Goal: Task Accomplishment & Management: Use online tool/utility

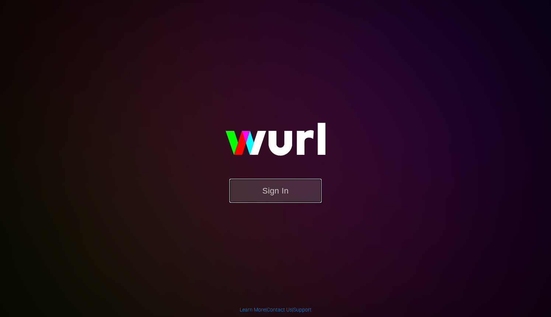
drag, startPoint x: 0, startPoint y: 0, endPoint x: 308, endPoint y: 201, distance: 367.5
click at [308, 201] on button "Sign In" at bounding box center [276, 191] width 92 height 24
click at [301, 194] on button "Sign In" at bounding box center [276, 191] width 92 height 24
click at [273, 191] on button "Sign In" at bounding box center [276, 191] width 92 height 24
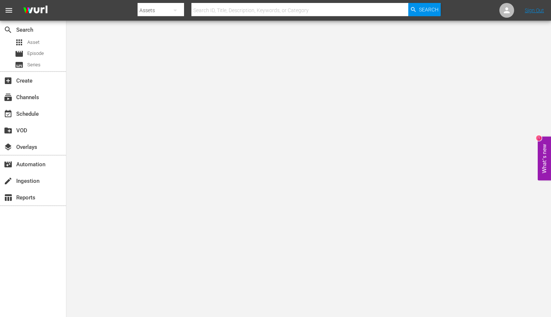
click at [155, 10] on div "Assets" at bounding box center [161, 10] width 46 height 21
click at [158, 37] on div "Channels" at bounding box center [162, 31] width 30 height 12
click at [49, 100] on div "subscriptions Channels" at bounding box center [33, 96] width 66 height 15
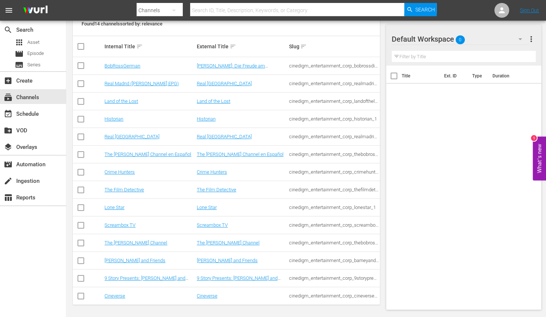
scroll to position [114, 0]
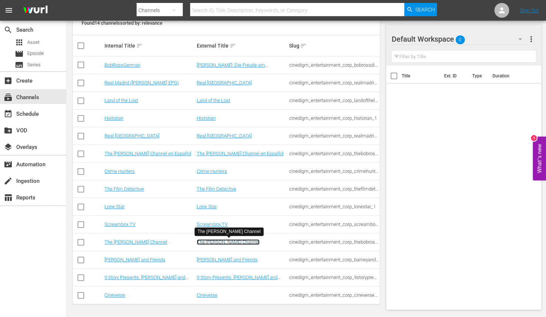
click at [204, 240] on link "The Bob Ross Channel" at bounding box center [228, 243] width 63 height 6
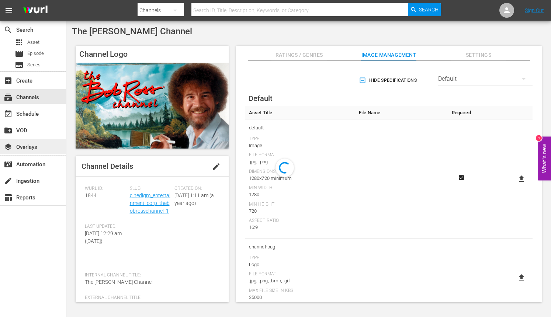
click at [42, 147] on div "layers Overlays" at bounding box center [33, 146] width 66 height 15
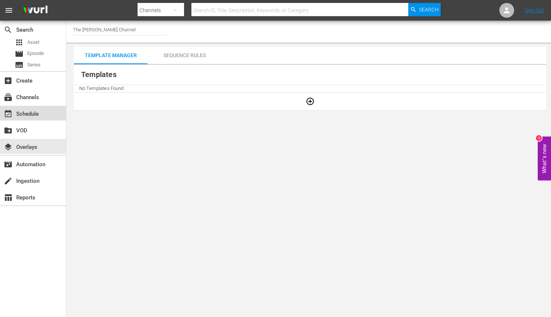
click at [38, 116] on div "event_available Schedule" at bounding box center [20, 113] width 41 height 7
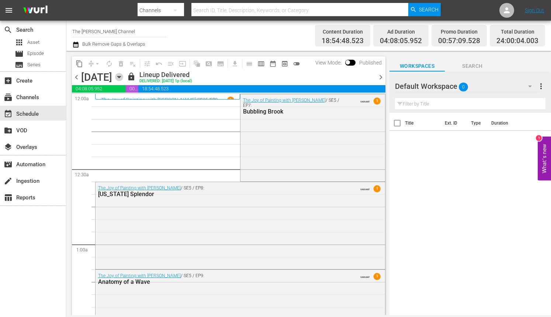
click at [123, 74] on icon "button" at bounding box center [119, 77] width 8 height 8
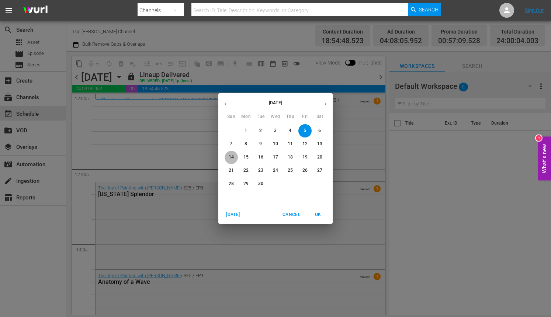
click at [234, 156] on span "14" at bounding box center [231, 157] width 13 height 6
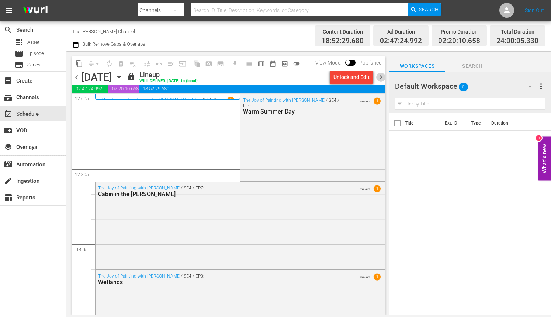
click at [380, 74] on span "chevron_right" at bounding box center [380, 77] width 9 height 9
click at [79, 77] on span "chevron_left" at bounding box center [76, 77] width 9 height 9
